Goal: Information Seeking & Learning: Find specific fact

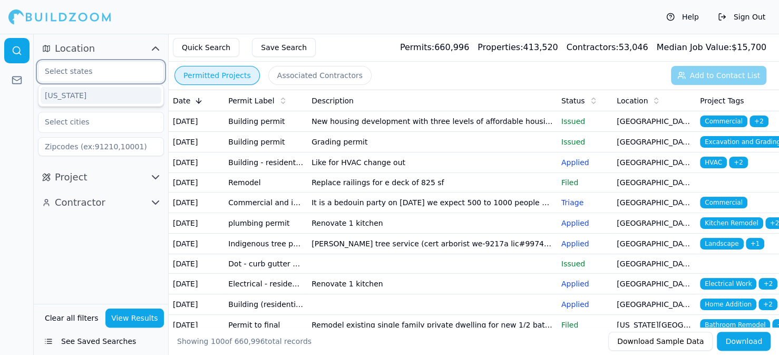
click at [63, 70] on input "text" at bounding box center [94, 71] width 112 height 19
click at [69, 96] on div "[US_STATE]" at bounding box center [101, 95] width 121 height 17
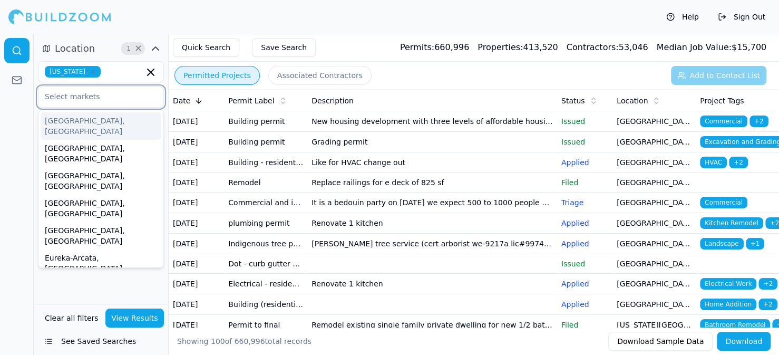
click at [96, 97] on input "text" at bounding box center [94, 96] width 112 height 19
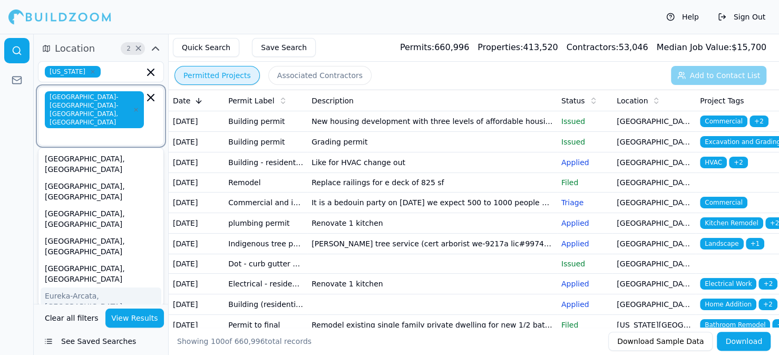
scroll to position [456, 0]
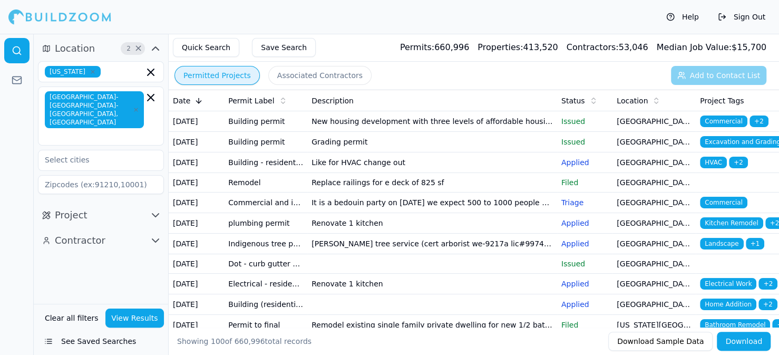
click at [77, 296] on div "Location 2 × [US_STATE] [GEOGRAPHIC_DATA]-[GEOGRAPHIC_DATA]-[GEOGRAPHIC_DATA], …" at bounding box center [101, 169] width 134 height 270
click at [55, 150] on input "text" at bounding box center [94, 159] width 112 height 19
click at [22, 128] on div at bounding box center [17, 194] width 34 height 321
click at [152, 214] on icon "button" at bounding box center [155, 215] width 6 height 3
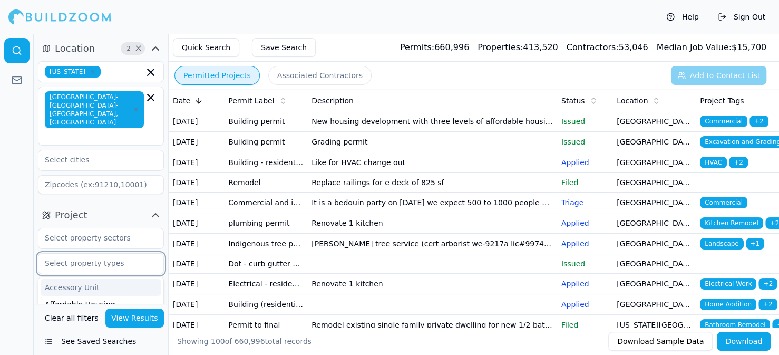
click at [89, 254] on input "text" at bounding box center [94, 263] width 112 height 19
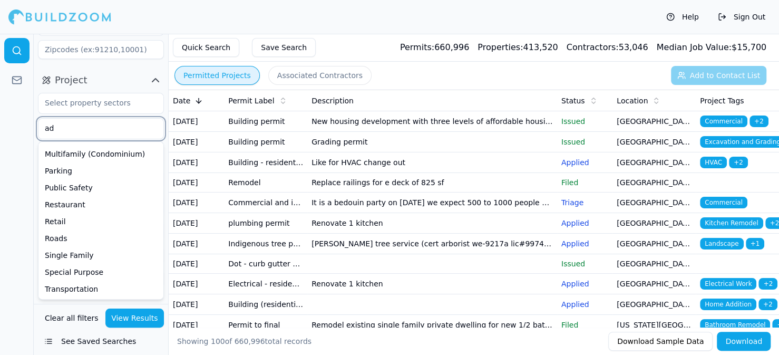
scroll to position [0, 0]
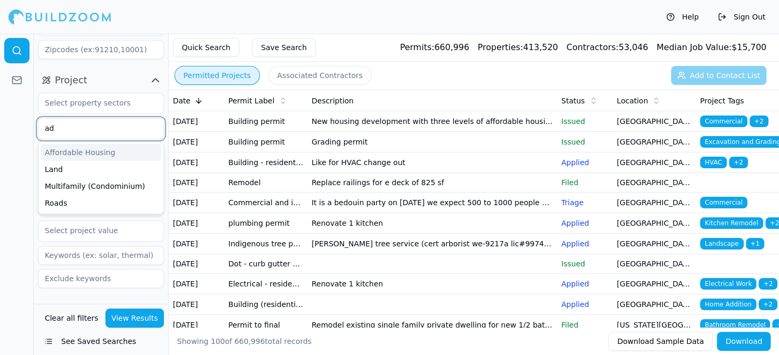
type input "a"
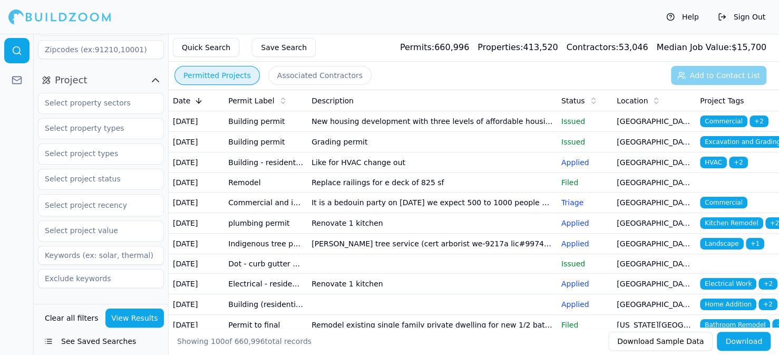
click at [24, 159] on div at bounding box center [17, 194] width 34 height 321
click at [49, 246] on input at bounding box center [101, 255] width 126 height 19
type input "adu"
click at [125, 317] on button "View Results" at bounding box center [134, 317] width 59 height 19
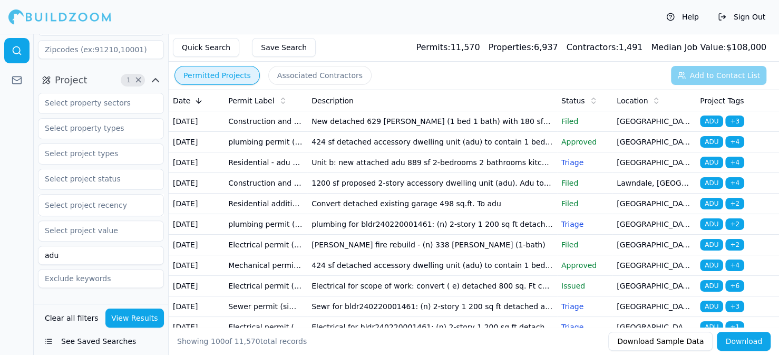
click at [744, 345] on button "Download" at bounding box center [744, 341] width 54 height 19
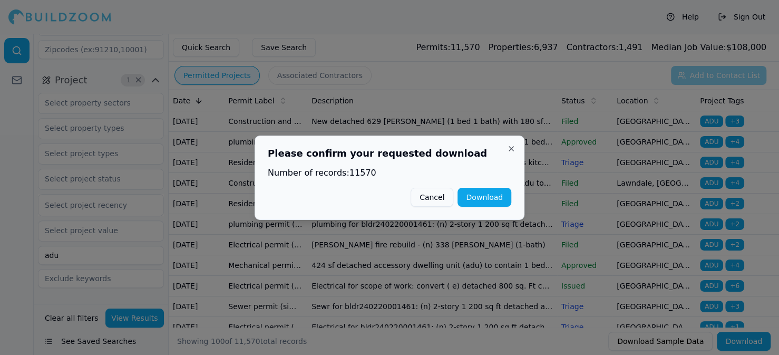
click at [484, 199] on button "Download" at bounding box center [485, 197] width 54 height 19
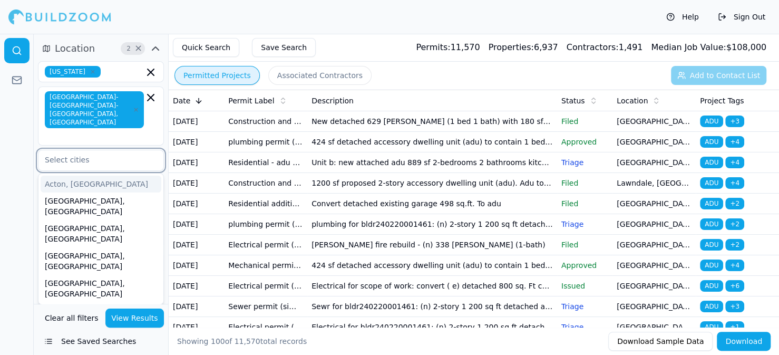
click at [52, 150] on input "text" at bounding box center [94, 159] width 112 height 19
click at [59, 275] on div "[GEOGRAPHIC_DATA], [GEOGRAPHIC_DATA]" at bounding box center [101, 288] width 121 height 27
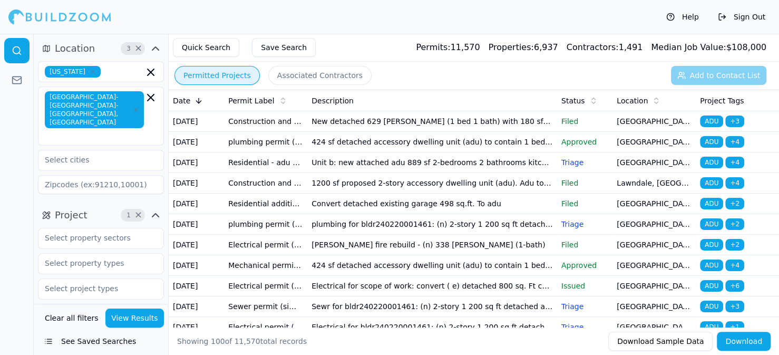
click at [141, 319] on button "View Results" at bounding box center [134, 317] width 59 height 19
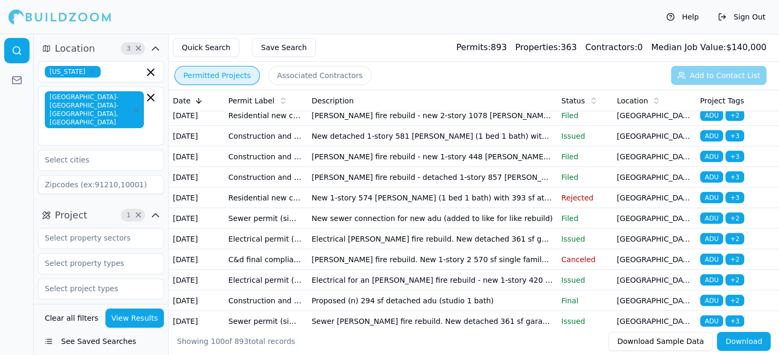
scroll to position [1388, 0]
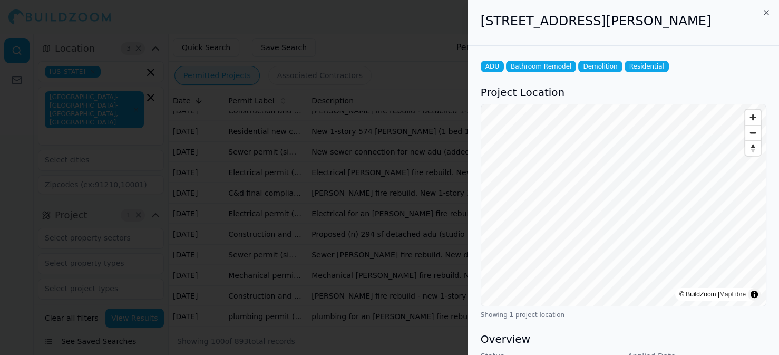
scroll to position [343, 0]
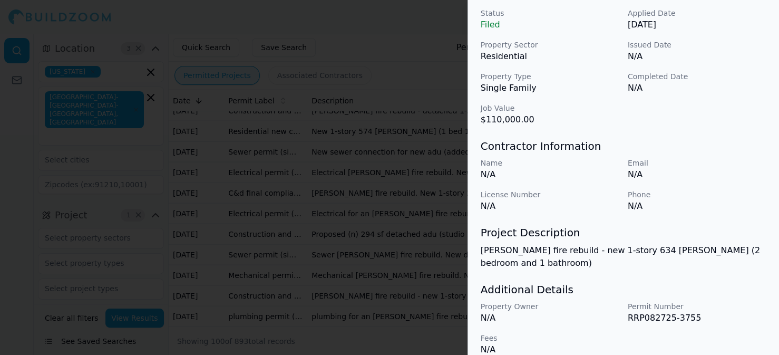
click at [637, 312] on p "RRP082725-3755" at bounding box center [697, 318] width 139 height 13
click at [664, 312] on p "RRP082725-3755" at bounding box center [697, 318] width 139 height 13
drag, startPoint x: 664, startPoint y: 307, endPoint x: 651, endPoint y: 302, distance: 13.7
click at [663, 312] on p "RRP082725-3755" at bounding box center [697, 318] width 139 height 13
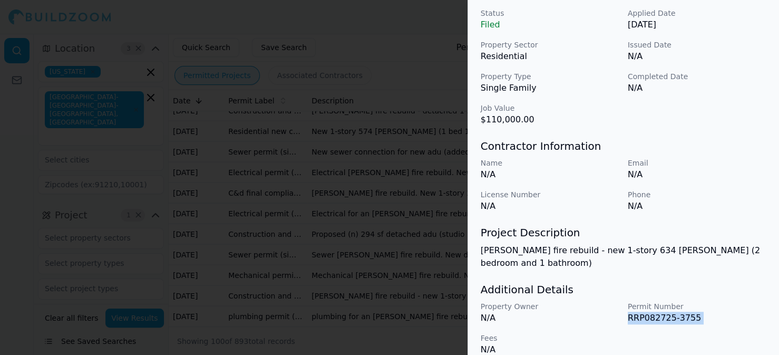
click at [651, 312] on p "RRP082725-3755" at bounding box center [697, 318] width 139 height 13
click at [412, 35] on div at bounding box center [389, 177] width 779 height 355
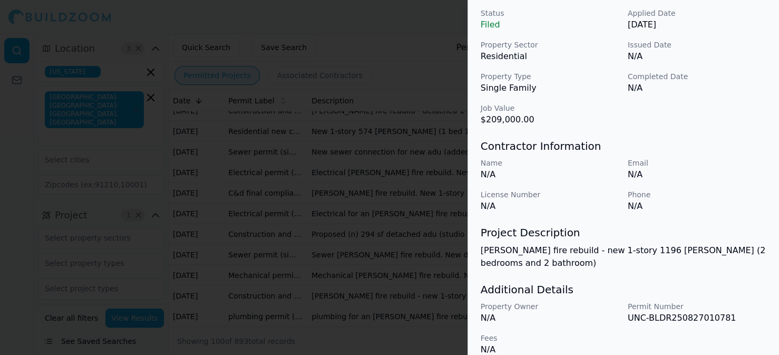
click at [395, 36] on div at bounding box center [389, 177] width 779 height 355
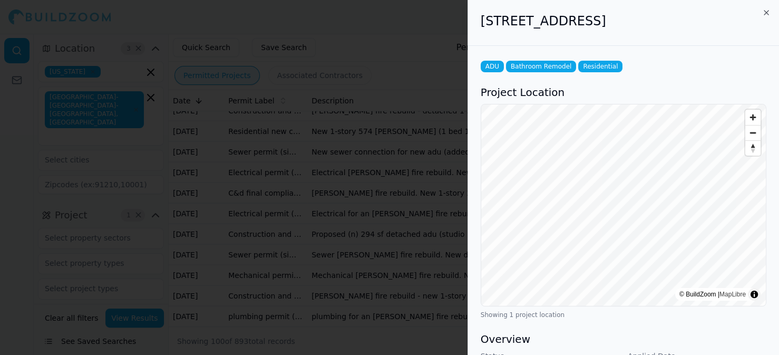
scroll to position [355, 0]
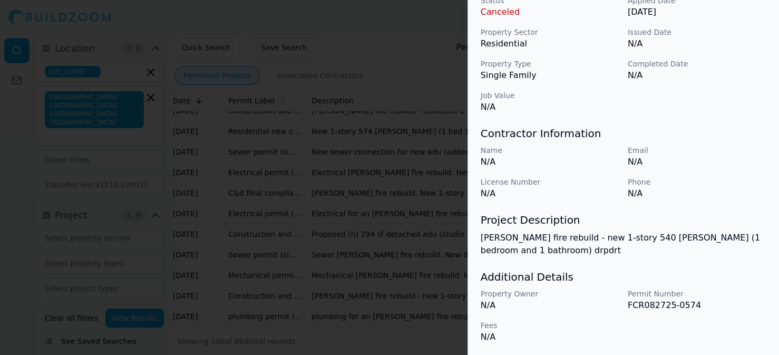
click at [396, 36] on div at bounding box center [389, 177] width 779 height 355
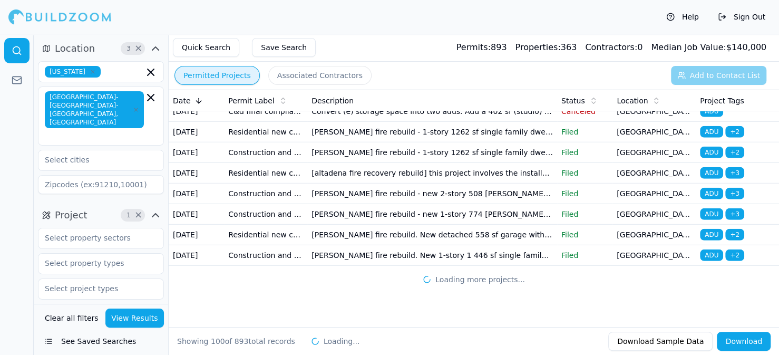
scroll to position [2690, 0]
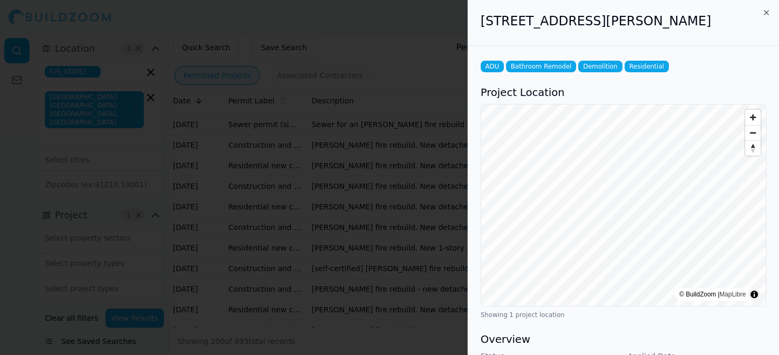
scroll to position [355, 0]
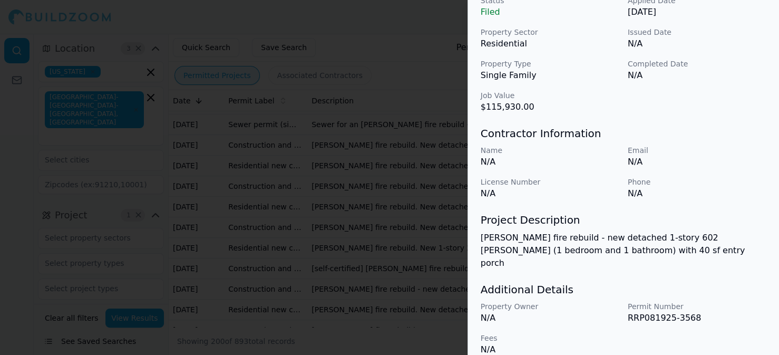
click at [365, 28] on div at bounding box center [389, 177] width 779 height 355
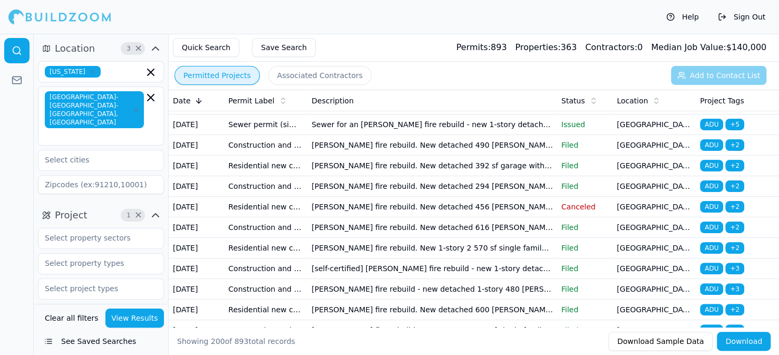
scroll to position [5508, 0]
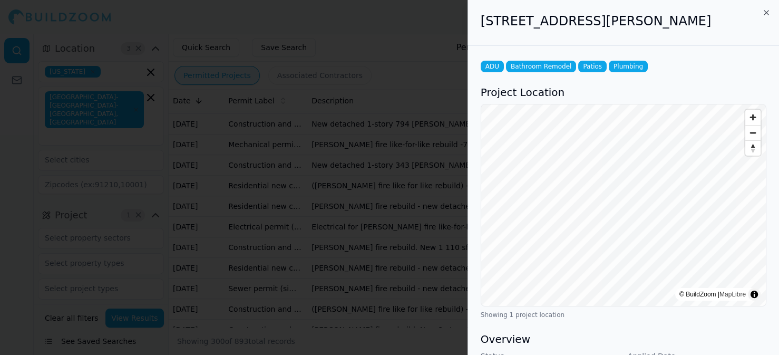
scroll to position [369, 0]
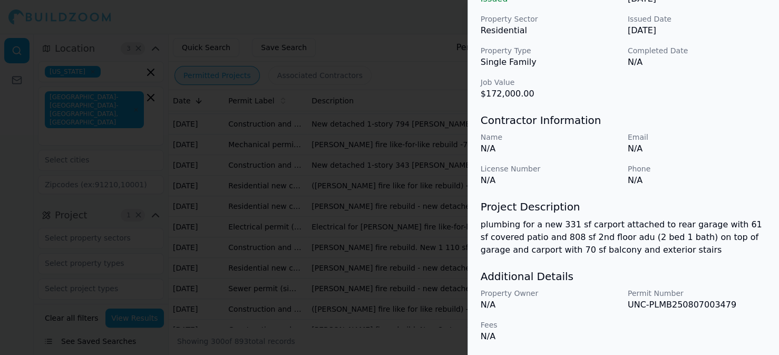
click at [354, 33] on div at bounding box center [389, 177] width 779 height 355
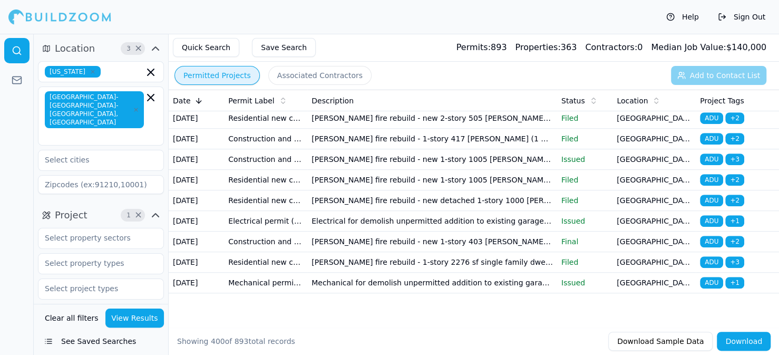
scroll to position [11198, 0]
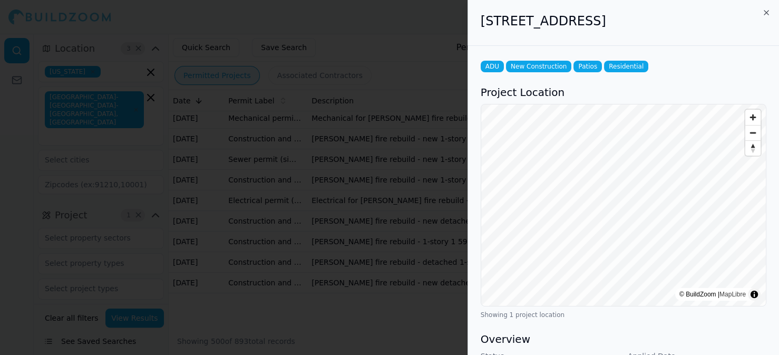
scroll to position [369, 0]
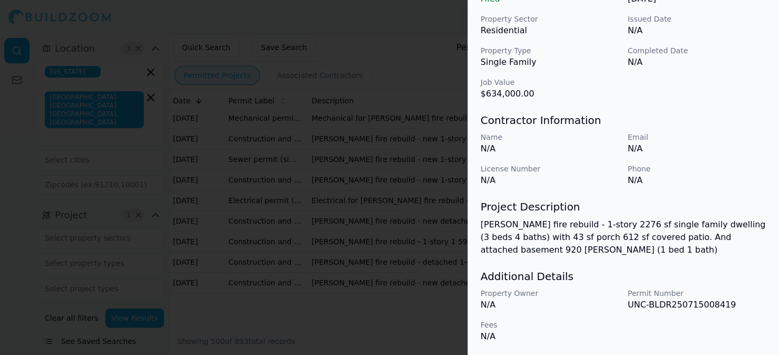
click at [400, 37] on div at bounding box center [389, 177] width 779 height 355
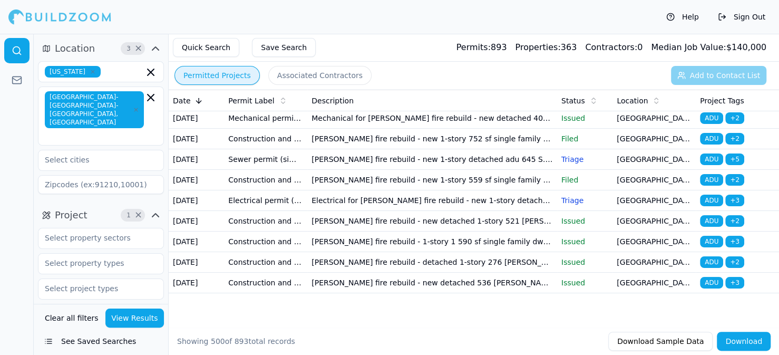
scroll to position [12586, 0]
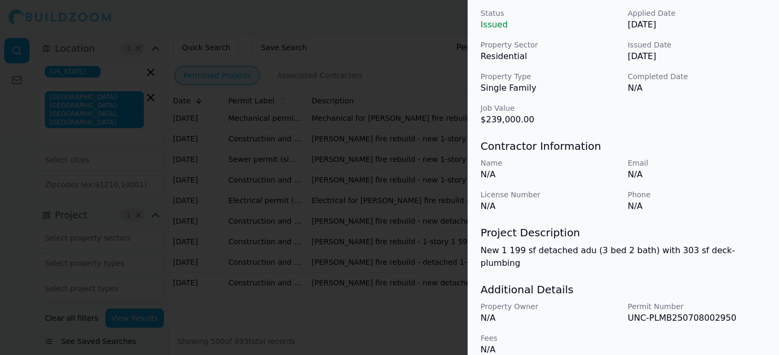
scroll to position [0, 0]
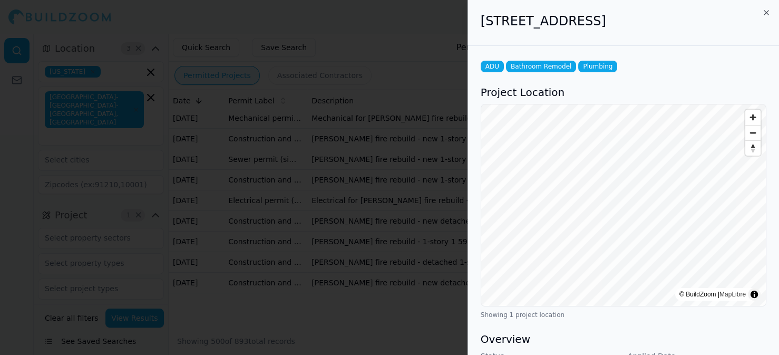
click at [375, 15] on div at bounding box center [389, 177] width 779 height 355
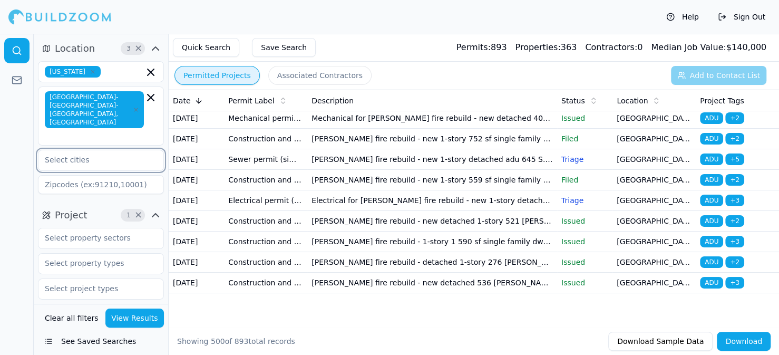
click at [53, 150] on div at bounding box center [100, 159] width 125 height 19
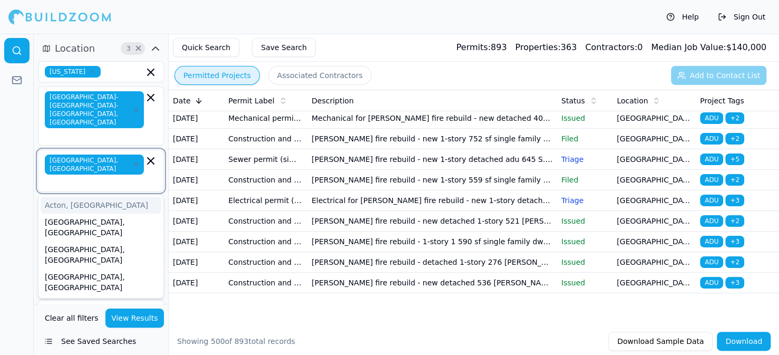
click at [151, 158] on icon "button" at bounding box center [151, 161] width 6 height 6
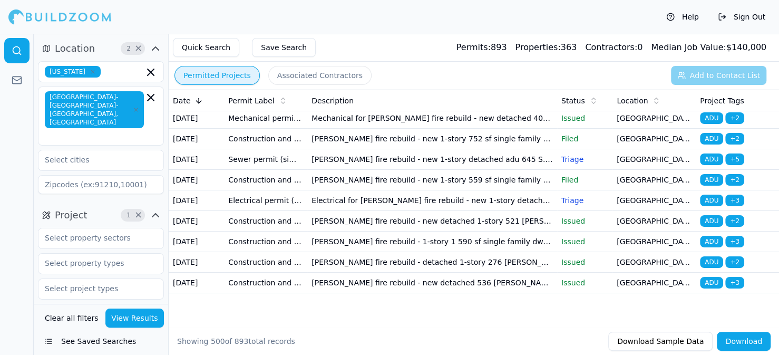
click at [19, 128] on div at bounding box center [17, 194] width 34 height 321
click at [56, 254] on input "text" at bounding box center [94, 263] width 112 height 19
click at [15, 208] on div at bounding box center [17, 194] width 34 height 321
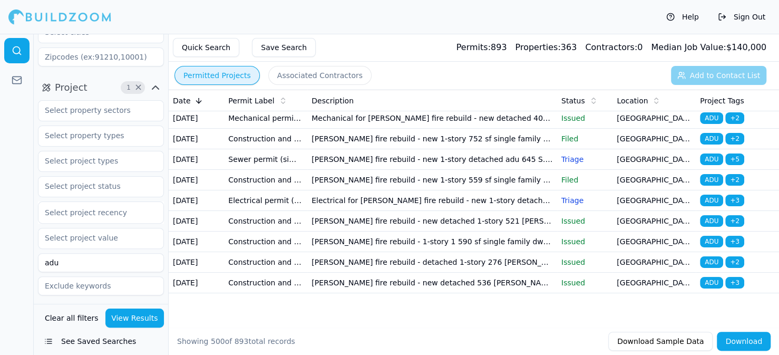
scroll to position [135, 0]
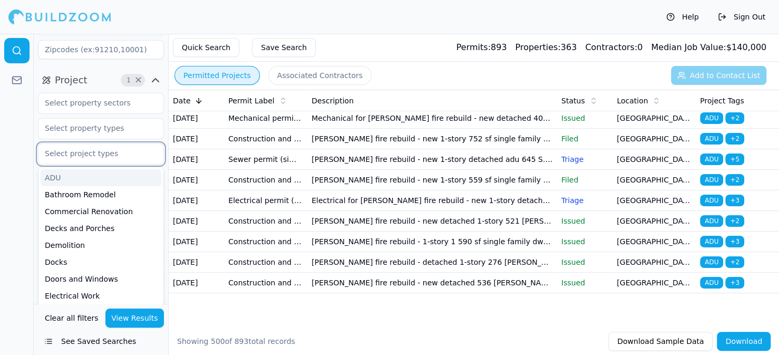
click at [94, 144] on input "text" at bounding box center [94, 153] width 112 height 19
click at [55, 169] on div "ADU" at bounding box center [101, 177] width 121 height 17
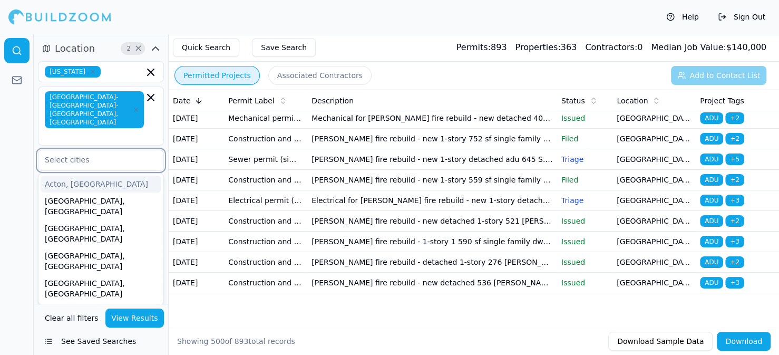
click at [58, 150] on input "text" at bounding box center [94, 159] width 112 height 19
type input "LON"
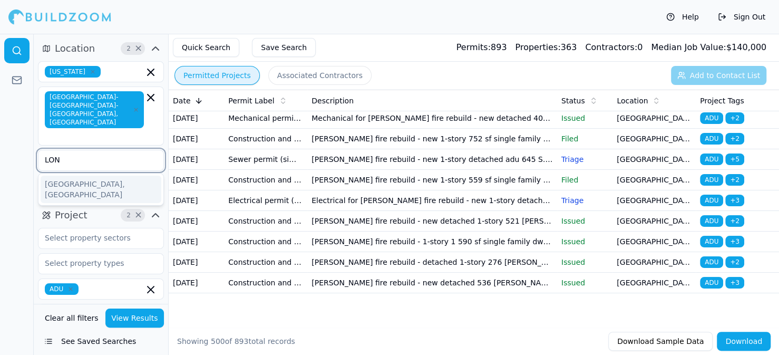
click at [54, 176] on div "[GEOGRAPHIC_DATA], [GEOGRAPHIC_DATA]" at bounding box center [101, 189] width 121 height 27
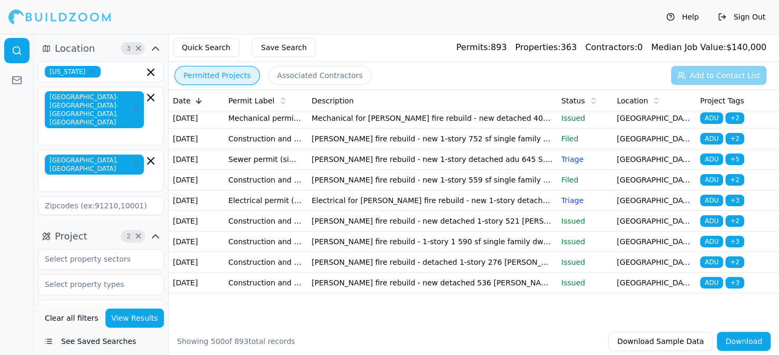
click at [128, 319] on button "View Results" at bounding box center [134, 317] width 59 height 19
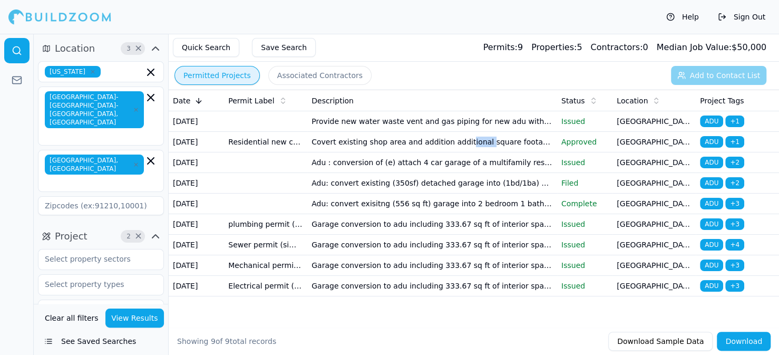
click at [473, 152] on td "Covert existing shop area and addition additional square footage for a new 482 …" at bounding box center [432, 142] width 250 height 21
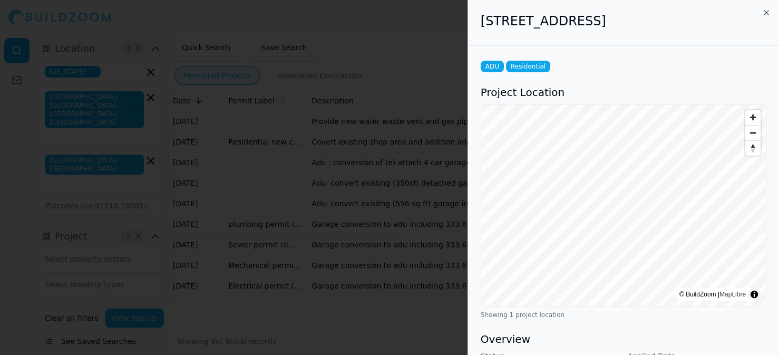
click at [390, 13] on div at bounding box center [389, 177] width 779 height 355
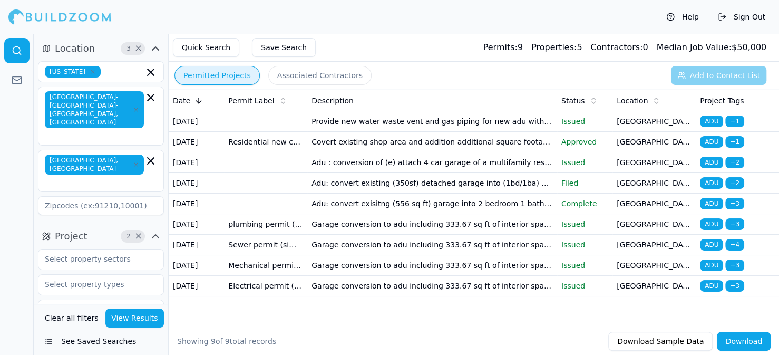
click at [346, 173] on td "Adu : conversion of (e) attach 4 car garage of a multifamily residency into a 7…" at bounding box center [432, 162] width 250 height 21
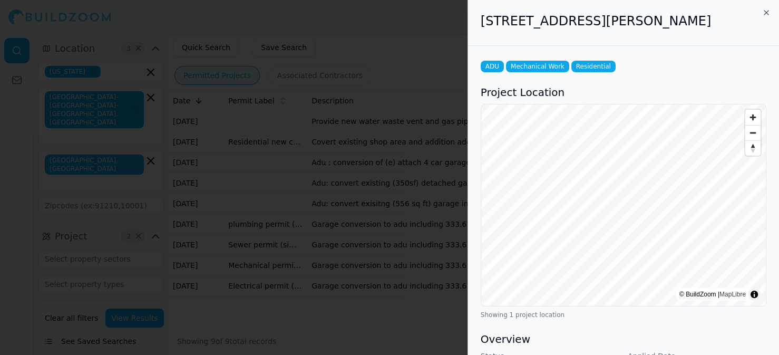
scroll to position [369, 0]
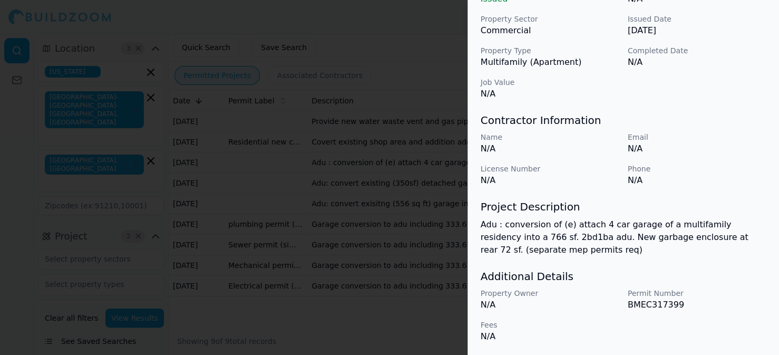
click at [385, 20] on div at bounding box center [389, 177] width 779 height 355
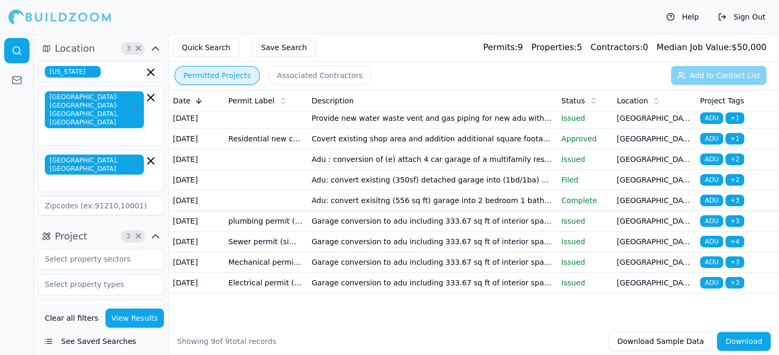
scroll to position [74, 0]
click at [351, 190] on td "Adu: convert exisitng (556 sq ft) garage into 2 bedroom 1 bathroom adu and addi…" at bounding box center [432, 200] width 250 height 21
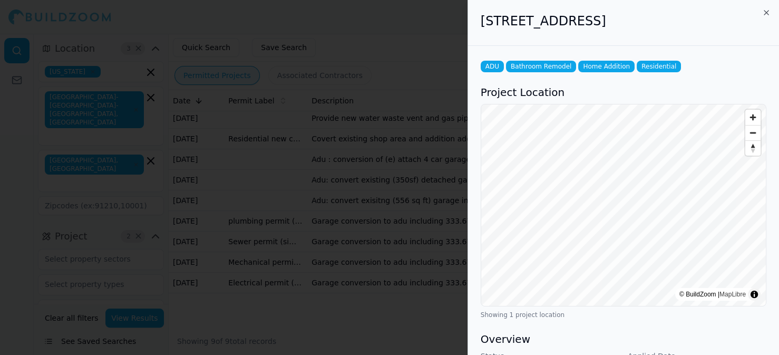
scroll to position [355, 0]
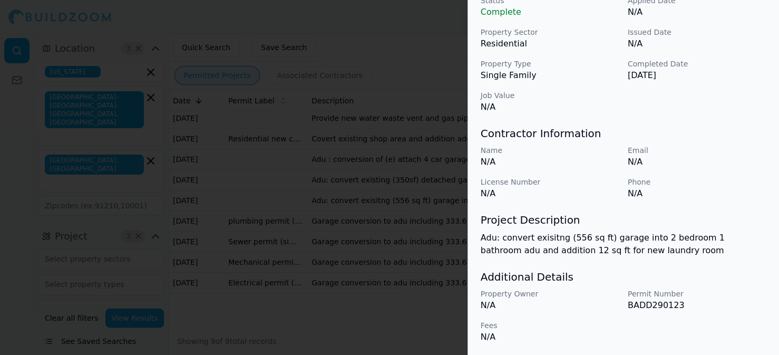
drag, startPoint x: 643, startPoint y: 305, endPoint x: 644, endPoint y: 297, distance: 7.5
click at [643, 307] on p "BADD290123" at bounding box center [697, 305] width 139 height 13
click at [644, 285] on div "Additional Details Property Owner N/A Permit Number BADD290123 Fees N/A" at bounding box center [624, 306] width 286 height 74
click at [642, 294] on p "Permit Number" at bounding box center [697, 293] width 139 height 11
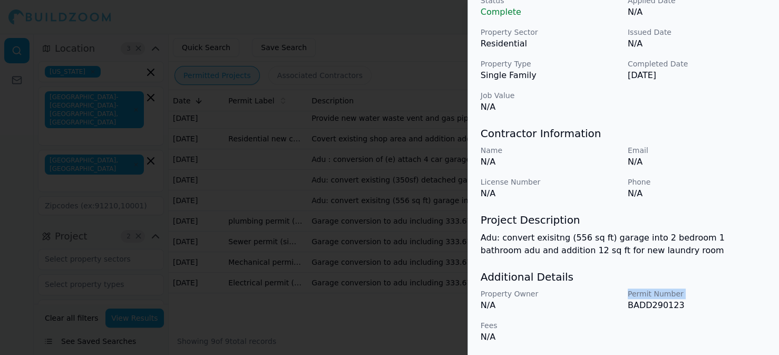
click at [642, 294] on p "Permit Number" at bounding box center [697, 293] width 139 height 11
click at [634, 304] on p "BADD290123" at bounding box center [697, 305] width 139 height 13
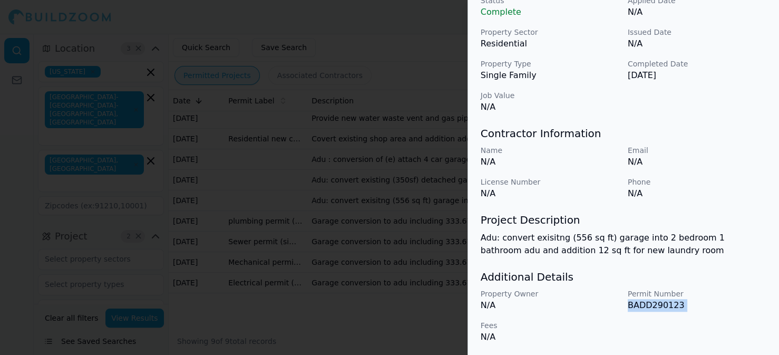
scroll to position [0, 0]
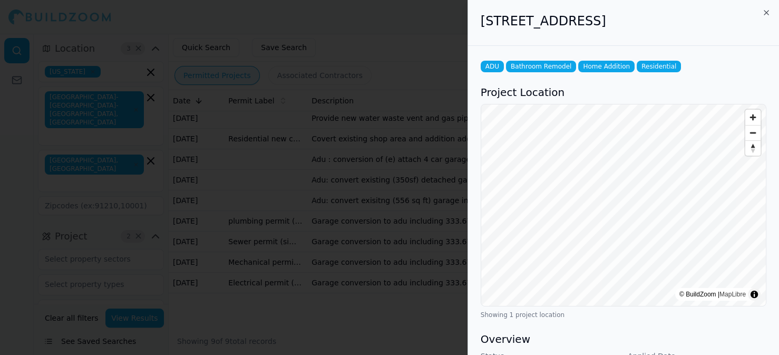
click at [495, 66] on span "ADU" at bounding box center [492, 67] width 23 height 12
click at [683, 62] on div "ADU Bathroom Remodel Home Addition Residential" at bounding box center [624, 67] width 286 height 12
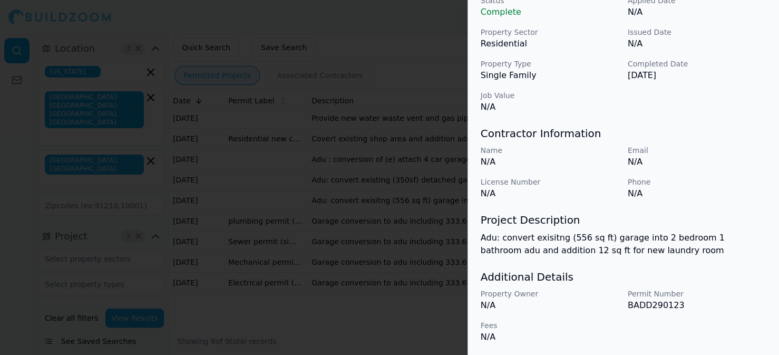
click at [7, 117] on div at bounding box center [389, 177] width 779 height 355
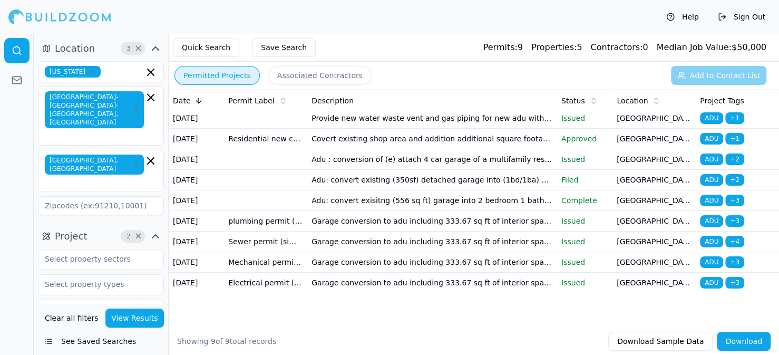
click at [737, 341] on button "Download" at bounding box center [744, 341] width 54 height 19
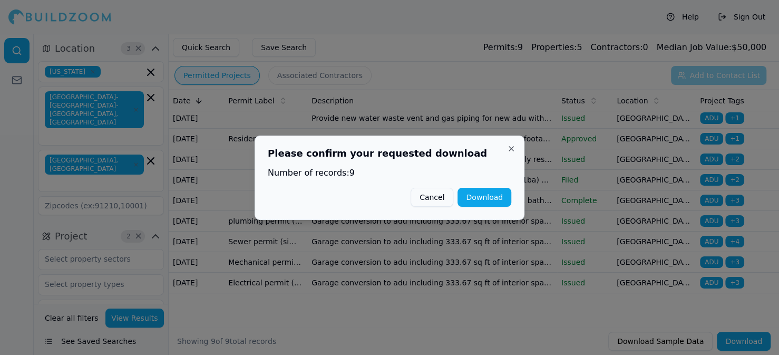
click at [467, 205] on button "Download" at bounding box center [485, 197] width 54 height 19
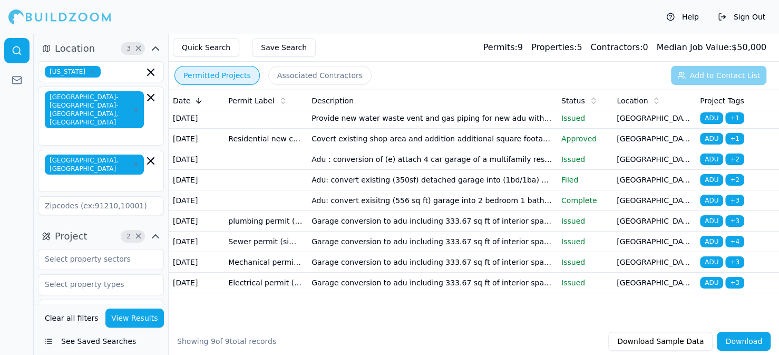
click at [739, 17] on button "Sign Out" at bounding box center [742, 16] width 58 height 17
